Goal: Task Accomplishment & Management: Use online tool/utility

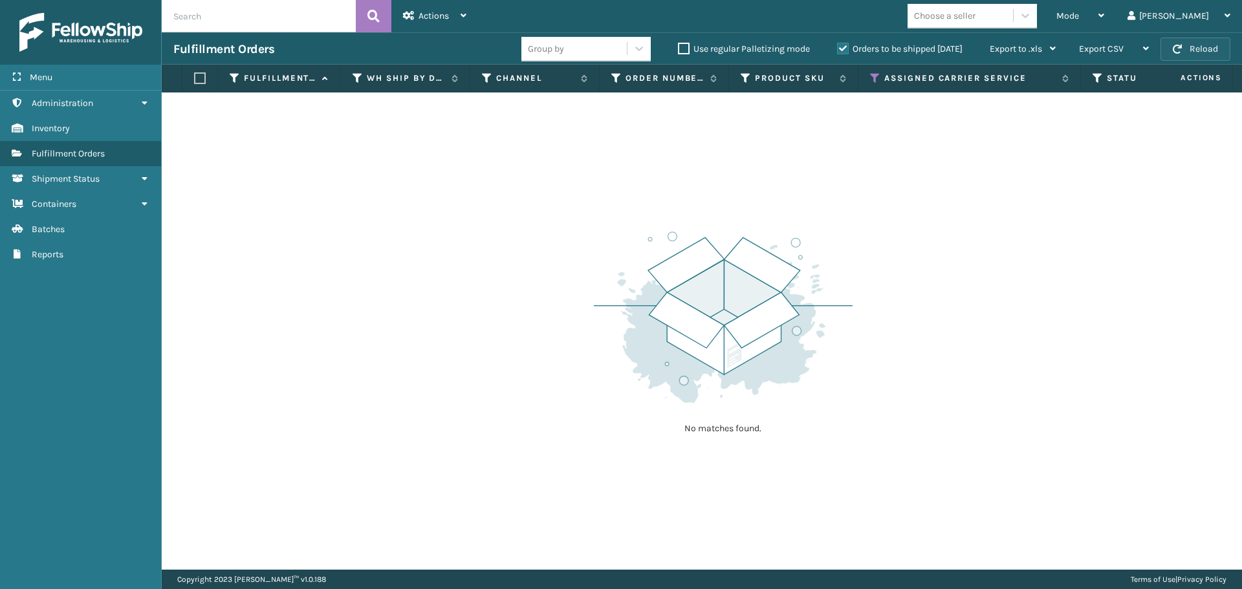
click at [1204, 48] on button "Reload" at bounding box center [1196, 49] width 70 height 23
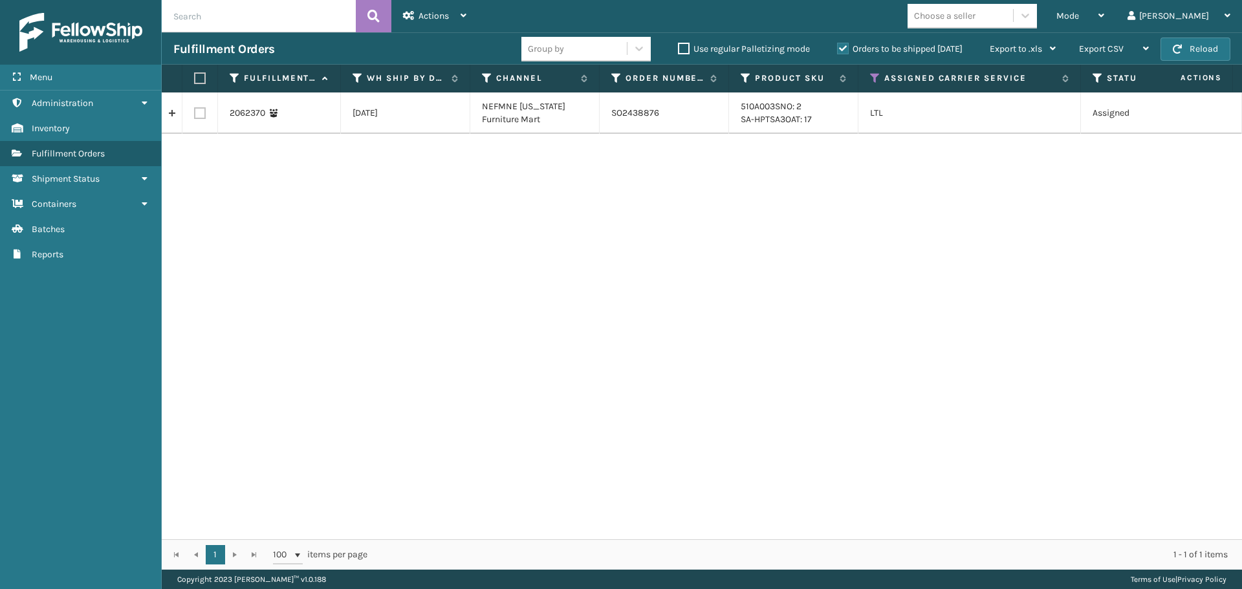
click at [875, 72] on th "Assigned Carrier Service" at bounding box center [970, 79] width 223 height 28
click at [875, 76] on icon at bounding box center [875, 78] width 10 height 12
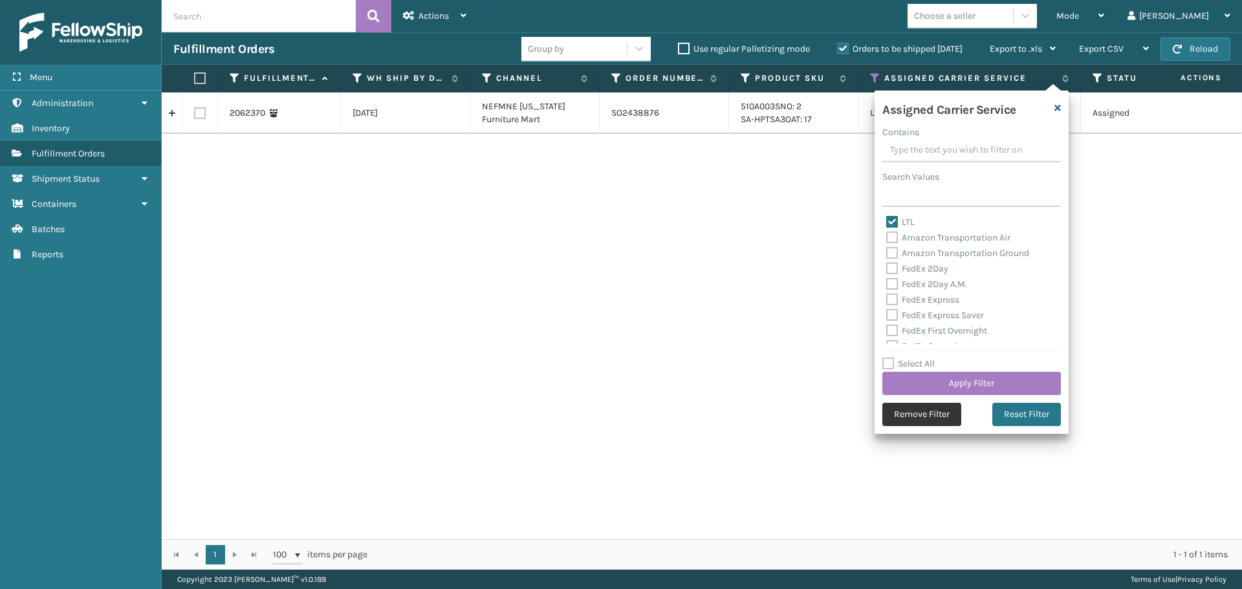
click at [918, 410] on button "Remove Filter" at bounding box center [921, 414] width 79 height 23
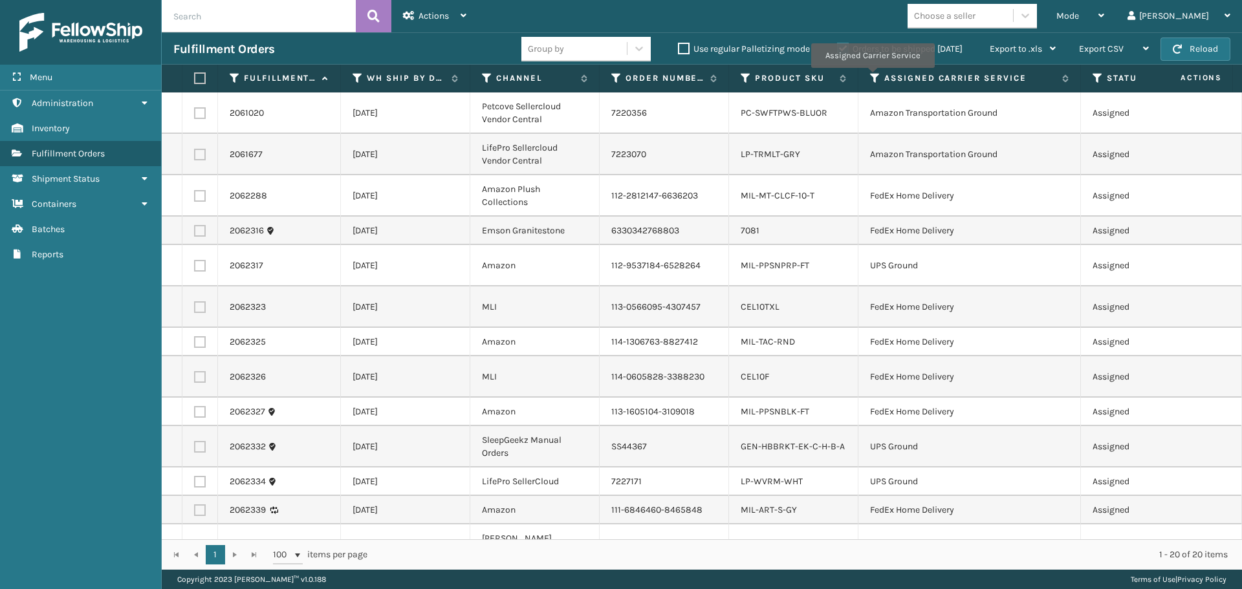
click at [865, 76] on th "Assigned Carrier Service" at bounding box center [970, 79] width 223 height 28
click at [872, 76] on icon at bounding box center [875, 78] width 10 height 12
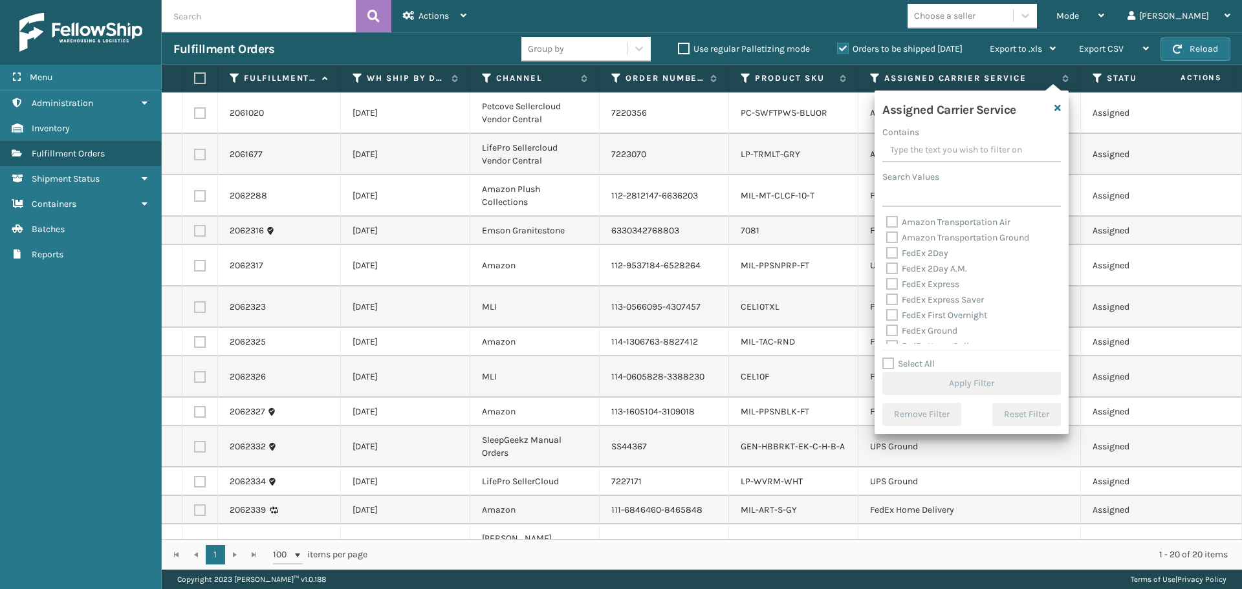
click at [893, 254] on label "FedEx 2Day" at bounding box center [917, 253] width 62 height 11
click at [887, 254] on input "FedEx 2Day" at bounding box center [886, 250] width 1 height 8
checkbox input "true"
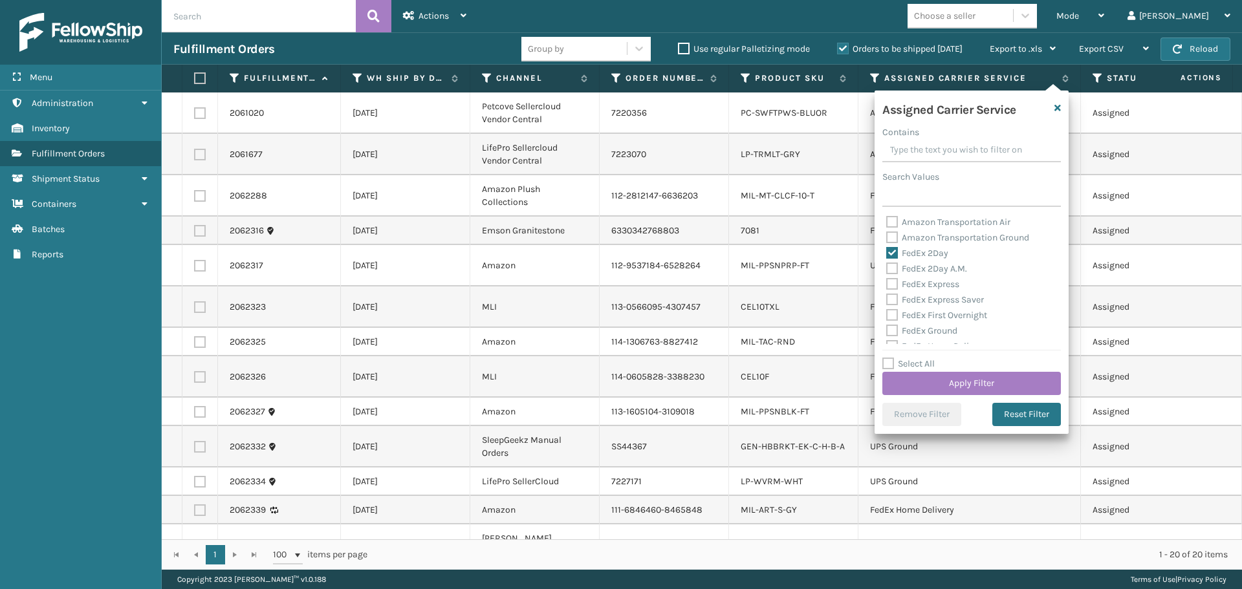
click at [892, 277] on div "FedEx Express" at bounding box center [971, 285] width 171 height 16
click at [892, 264] on label "FedEx 2Day A.M." at bounding box center [926, 268] width 81 height 11
click at [887, 264] on input "FedEx 2Day A.M." at bounding box center [886, 265] width 1 height 8
checkbox input "true"
click at [895, 291] on div "FedEx Express" at bounding box center [971, 285] width 171 height 16
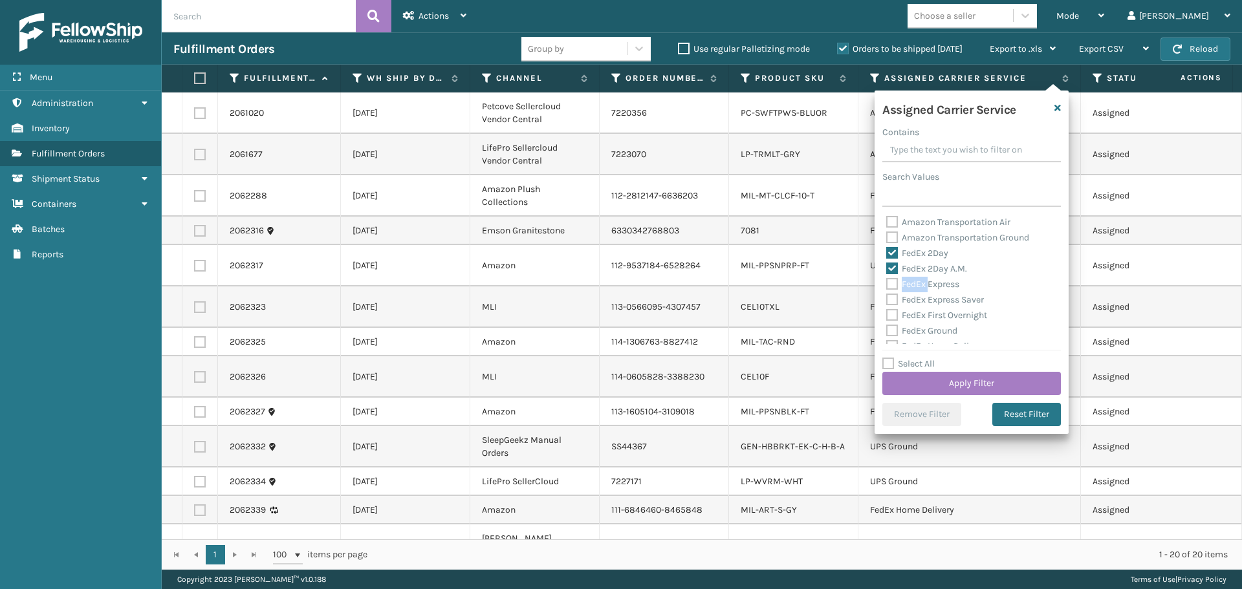
click at [895, 290] on div "FedEx Express" at bounding box center [971, 285] width 171 height 16
click at [895, 285] on label "FedEx Express" at bounding box center [922, 284] width 73 height 11
click at [887, 285] on input "FedEx Express" at bounding box center [886, 281] width 1 height 8
checkbox input "true"
click at [893, 303] on label "FedEx Express Saver" at bounding box center [935, 299] width 98 height 11
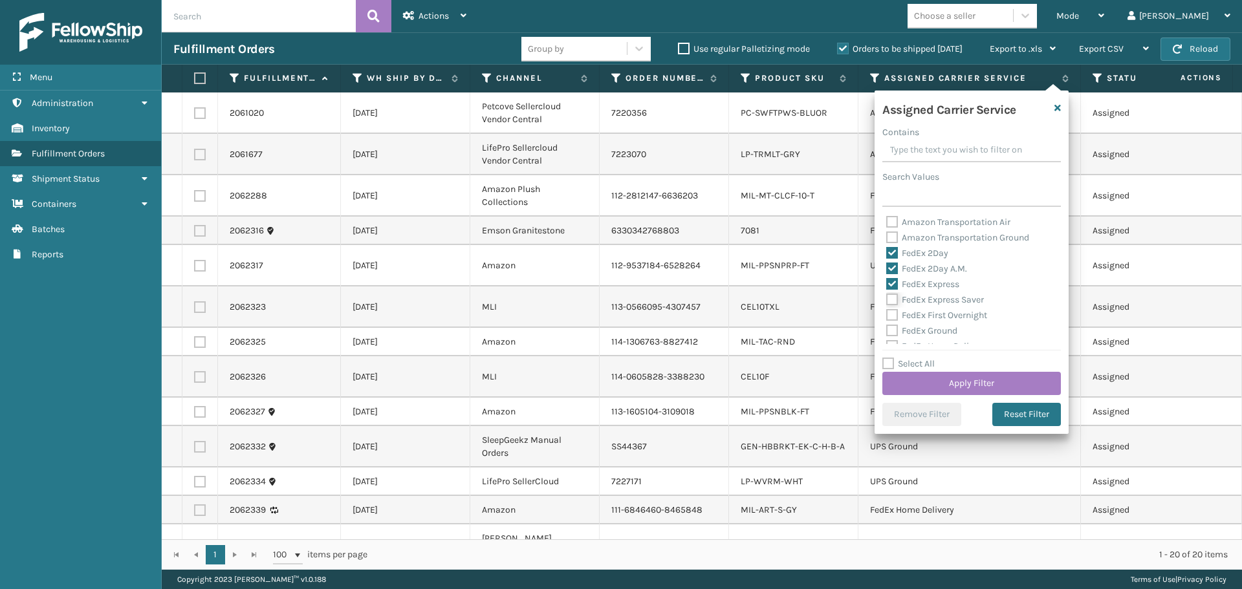
click at [887, 301] on input "FedEx Express Saver" at bounding box center [886, 296] width 1 height 8
checkbox input "true"
click at [891, 323] on div "FedEx Ground" at bounding box center [971, 331] width 171 height 16
click at [892, 314] on label "FedEx First Overnight" at bounding box center [936, 315] width 101 height 11
click at [887, 314] on input "FedEx First Overnight" at bounding box center [886, 312] width 1 height 8
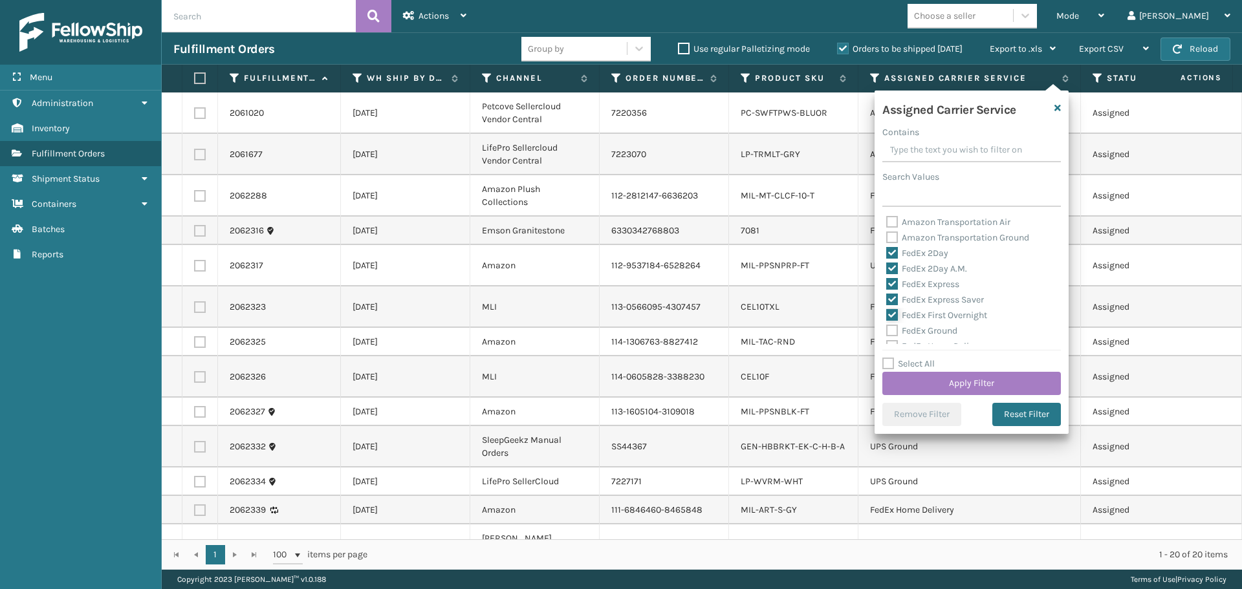
checkbox input "true"
click at [893, 333] on label "FedEx Ground" at bounding box center [921, 330] width 71 height 11
click at [887, 332] on input "FedEx Ground" at bounding box center [886, 327] width 1 height 8
checkbox input "true"
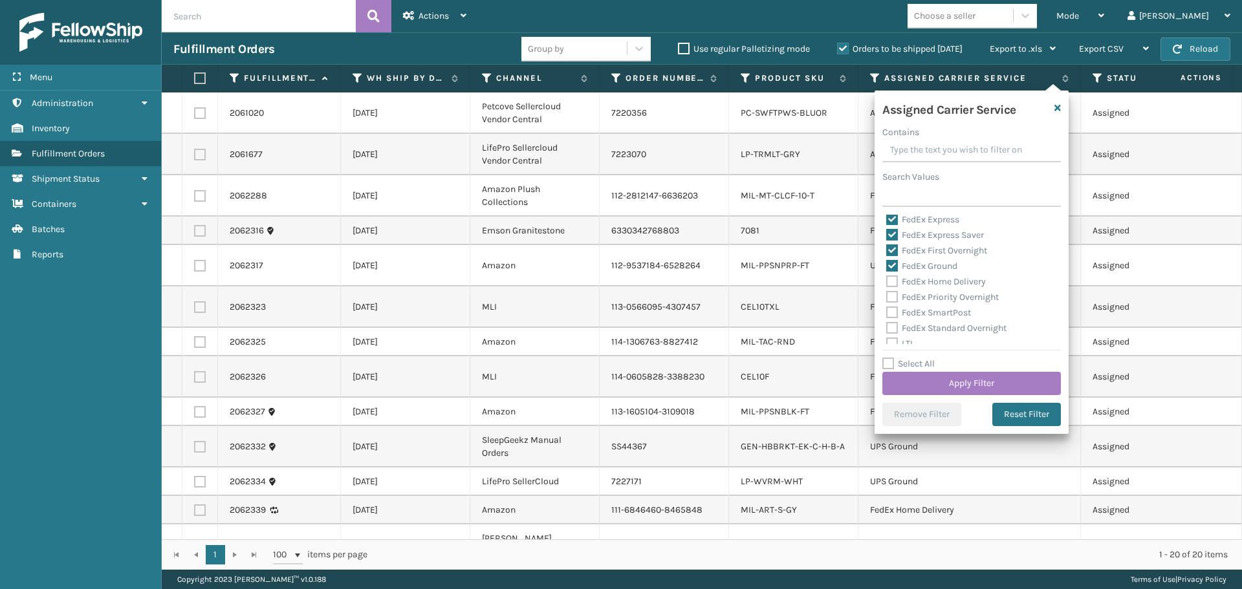
click at [890, 283] on label "FedEx Home Delivery" at bounding box center [936, 281] width 100 height 11
click at [887, 283] on input "FedEx Home Delivery" at bounding box center [886, 278] width 1 height 8
checkbox input "true"
click at [891, 298] on label "FedEx Priority Overnight" at bounding box center [942, 297] width 113 height 11
click at [887, 298] on input "FedEx Priority Overnight" at bounding box center [886, 294] width 1 height 8
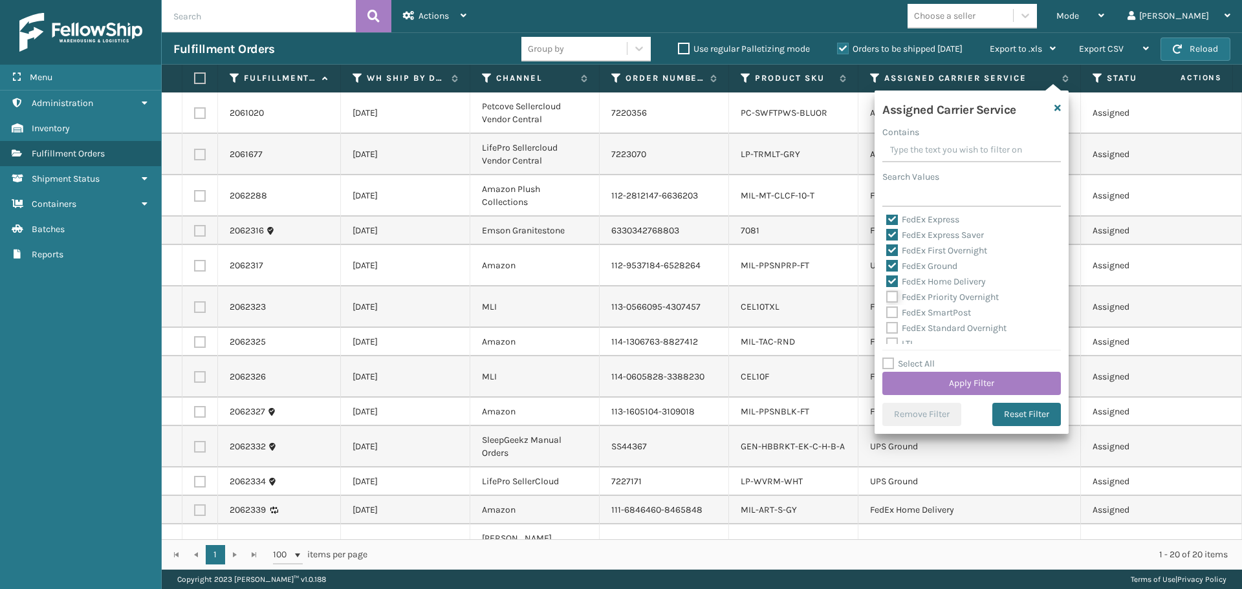
checkbox input "true"
click at [892, 314] on label "FedEx SmartPost" at bounding box center [928, 312] width 85 height 11
click at [887, 314] on input "FedEx SmartPost" at bounding box center [886, 309] width 1 height 8
checkbox input "true"
click at [892, 327] on label "FedEx Standard Overnight" at bounding box center [946, 328] width 120 height 11
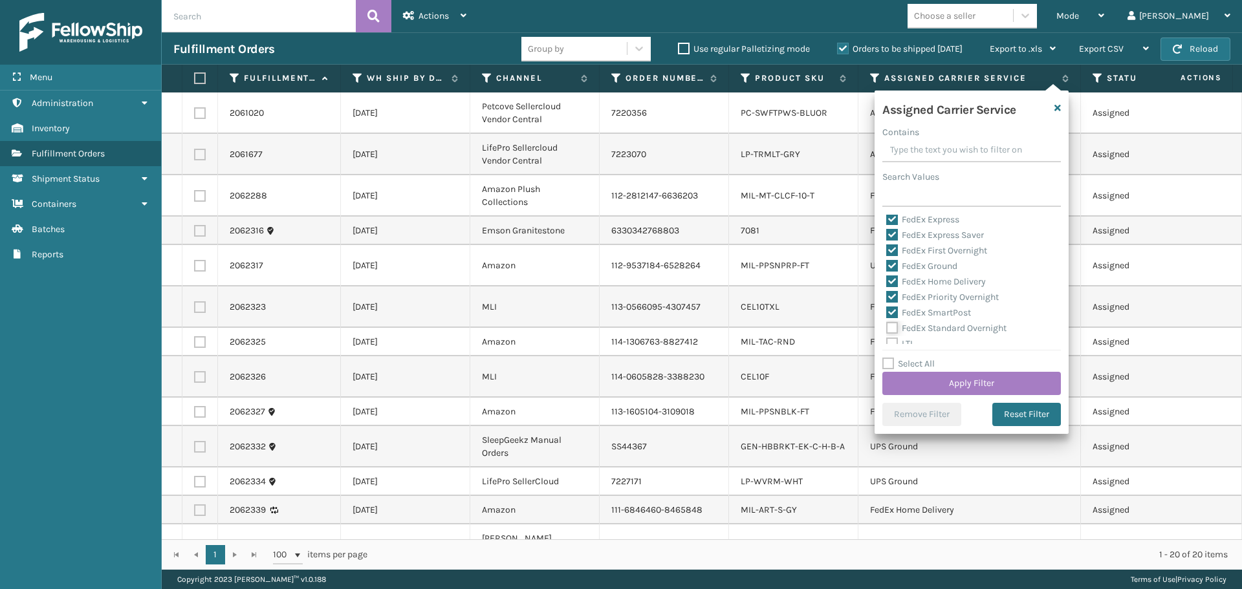
click at [887, 327] on input "FedEx Standard Overnight" at bounding box center [886, 325] width 1 height 8
checkbox input "true"
click at [918, 378] on button "Apply Filter" at bounding box center [971, 383] width 179 height 23
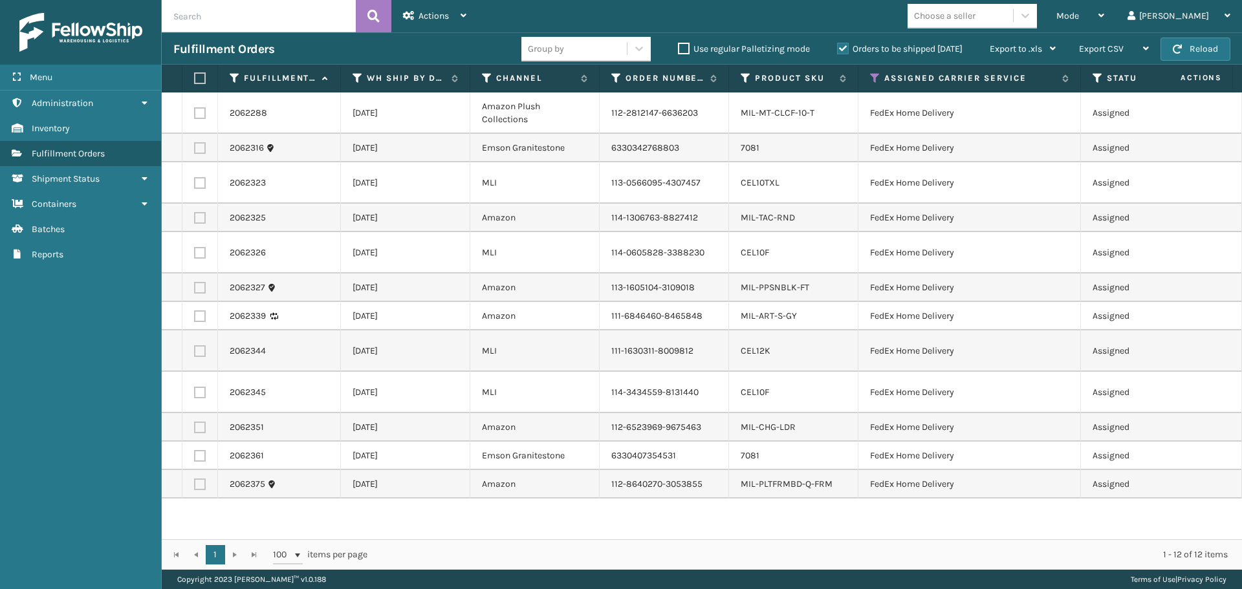
click at [198, 74] on label at bounding box center [198, 78] width 8 height 12
click at [195, 74] on input "checkbox" at bounding box center [194, 78] width 1 height 8
checkbox input "true"
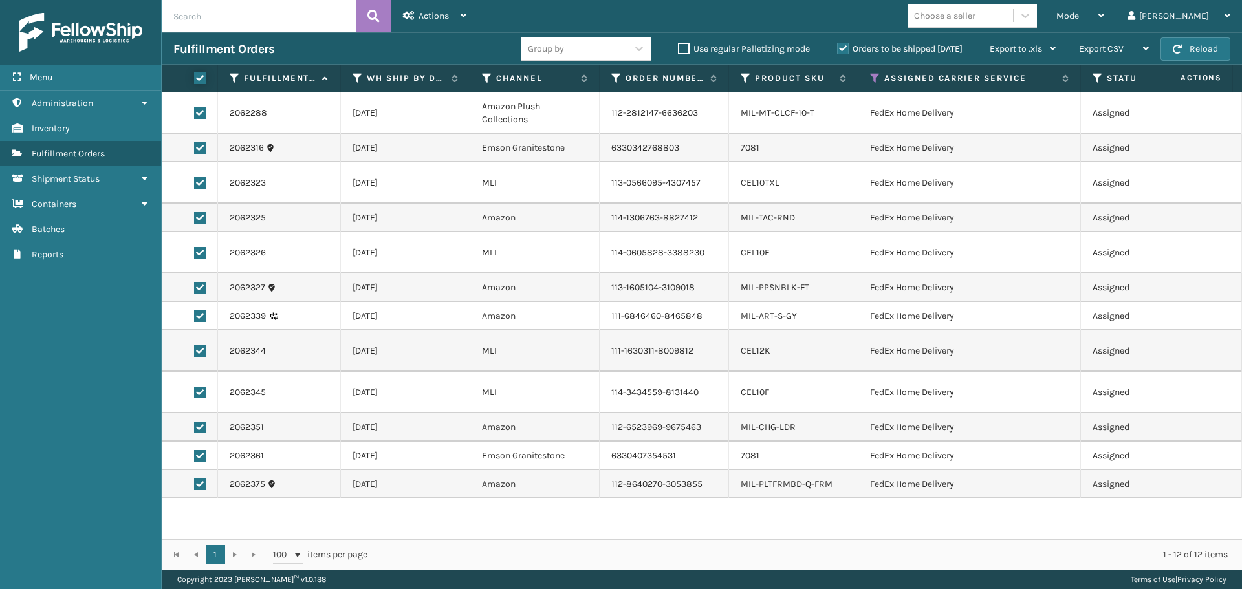
checkbox input "true"
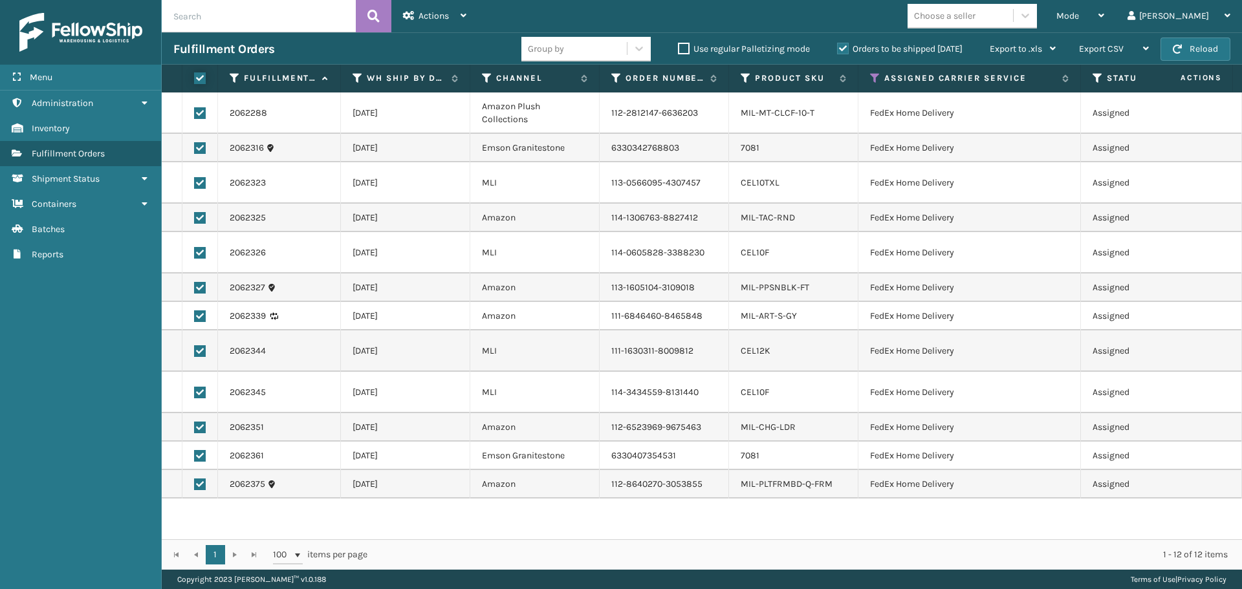
checkbox input "true"
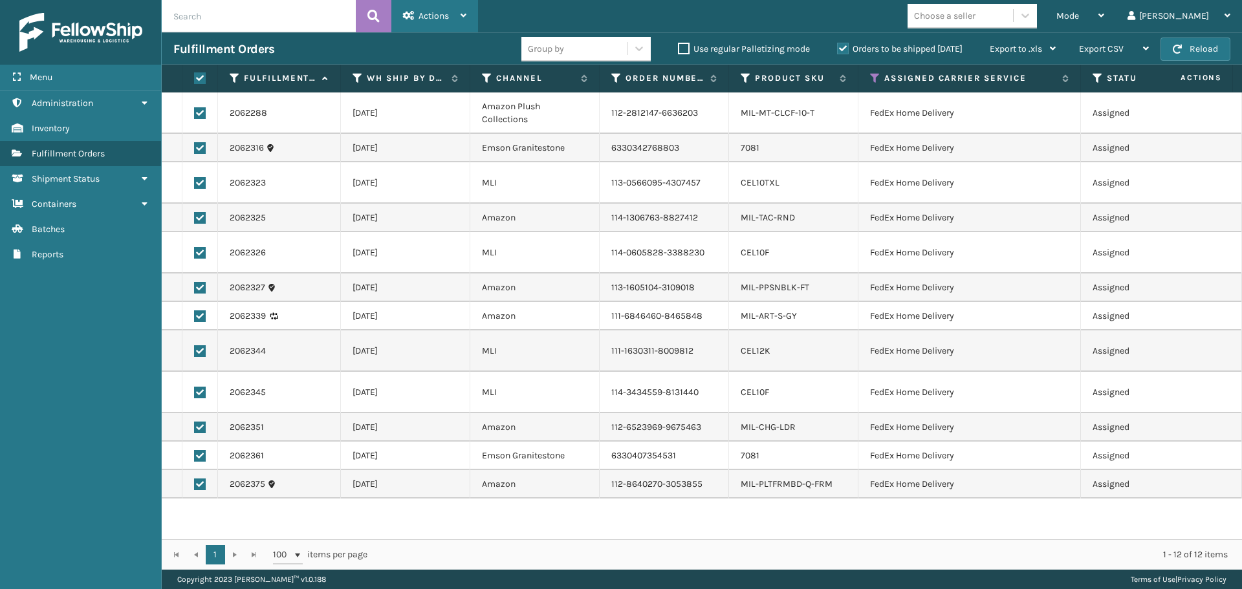
click at [459, 22] on div "Actions" at bounding box center [434, 16] width 63 height 32
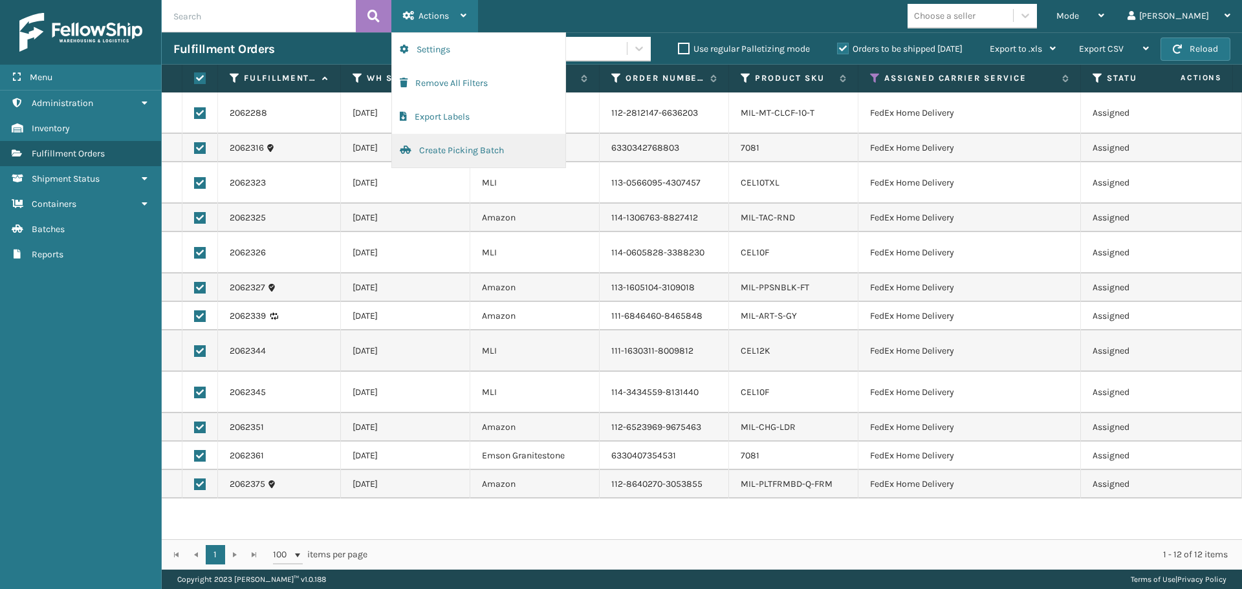
click at [475, 153] on button "Create Picking Batch" at bounding box center [478, 151] width 173 height 34
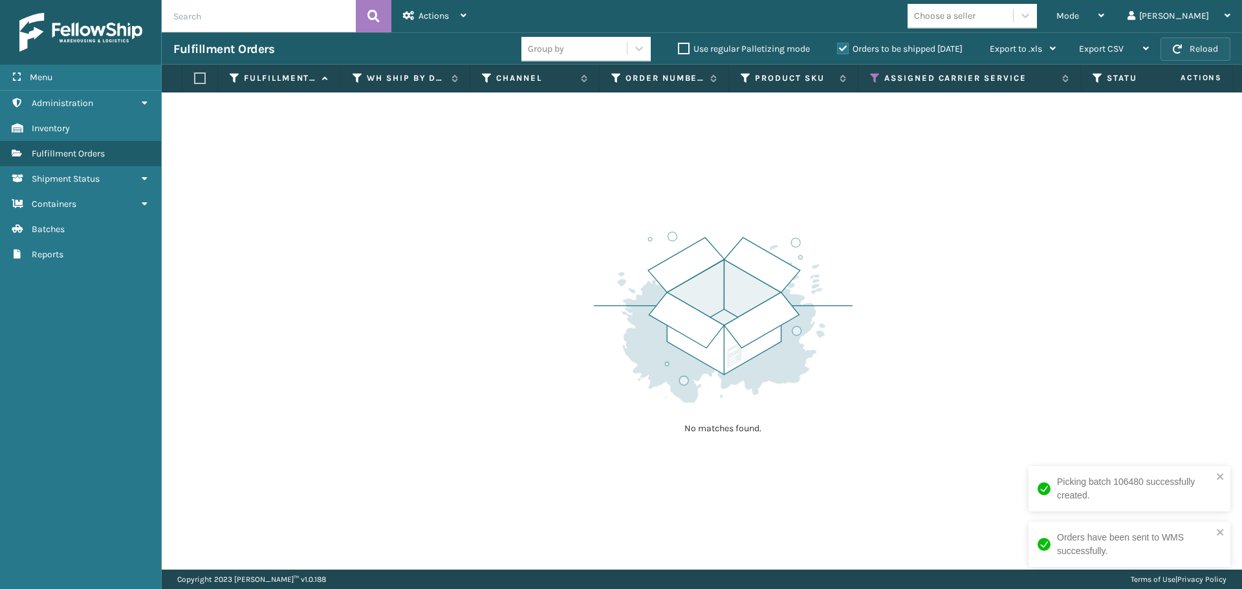
click at [1202, 48] on button "Reload" at bounding box center [1196, 49] width 70 height 23
click at [1214, 49] on button "Reload" at bounding box center [1196, 49] width 70 height 23
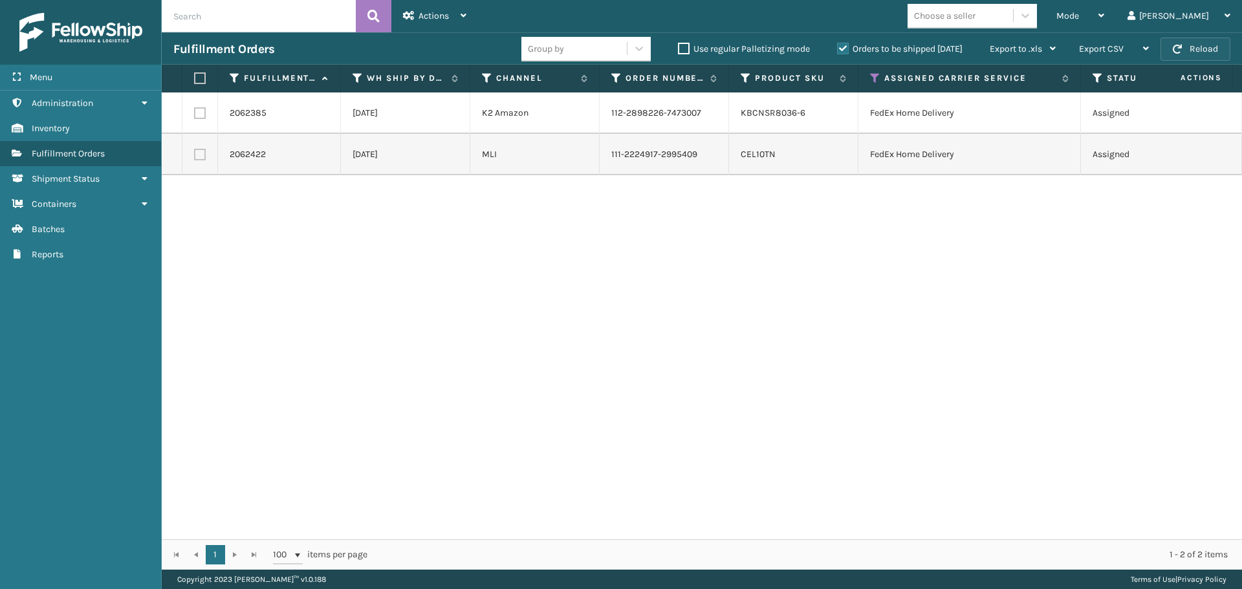
click at [1184, 45] on button "Reload" at bounding box center [1196, 49] width 70 height 23
